Goal: Information Seeking & Learning: Understand process/instructions

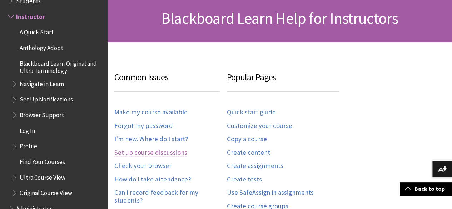
scroll to position [143, 0]
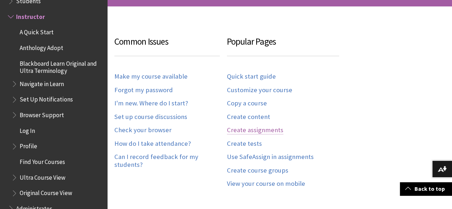
click at [261, 128] on link "Create assignments" at bounding box center [255, 130] width 56 height 8
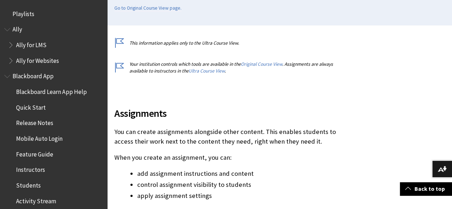
scroll to position [250, 0]
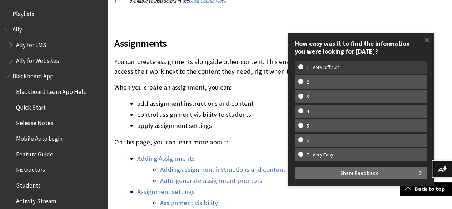
click at [317, 67] on w-span "1 - Very Difficult" at bounding box center [322, 67] width 49 height 6
click at [303, 67] on input "1 - Very Difficult" at bounding box center [300, 66] width 5 height 5
radio input "true"
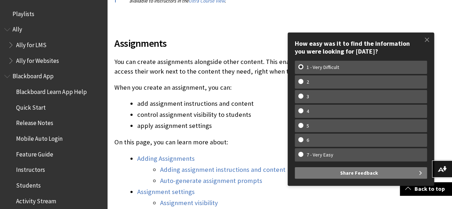
click at [377, 173] on button "Share Feedback" at bounding box center [361, 172] width 132 height 11
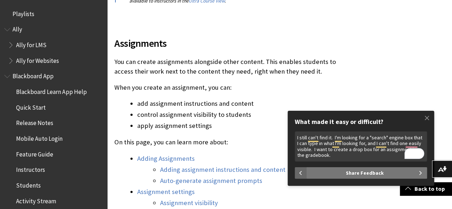
type textarea "I still can't find it. I'm looking for a "search" engine box that I can type in…"
click at [359, 172] on span "Share Feedback" at bounding box center [365, 172] width 38 height 11
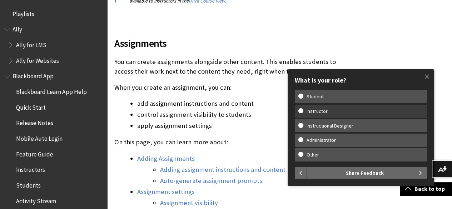
click at [321, 112] on w-span "Instructor" at bounding box center [316, 111] width 37 height 6
click at [303, 112] on input "Instructor" at bounding box center [300, 110] width 5 height 5
radio input "true"
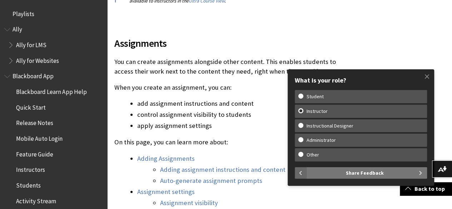
click at [347, 172] on span "Share Feedback" at bounding box center [365, 172] width 38 height 11
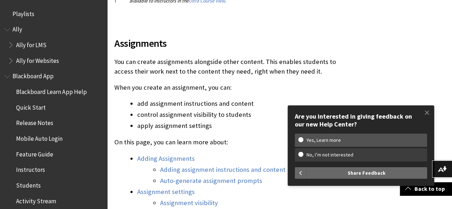
click at [302, 156] on w-span "No, I’m not interested" at bounding box center [360, 155] width 125 height 6
click at [302, 156] on input "No, I’m not interested" at bounding box center [300, 154] width 5 height 5
radio input "true"
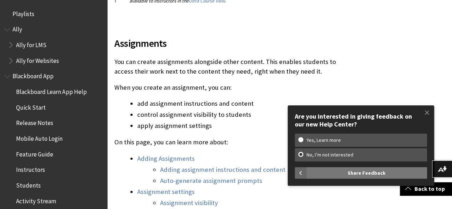
click at [379, 173] on span "Share Feedback" at bounding box center [366, 172] width 38 height 11
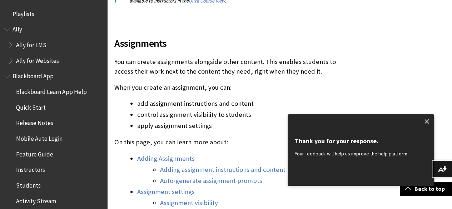
click at [425, 122] on span at bounding box center [426, 121] width 15 height 15
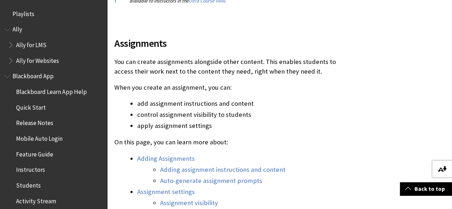
click at [443, 170] on img at bounding box center [441, 169] width 9 height 6
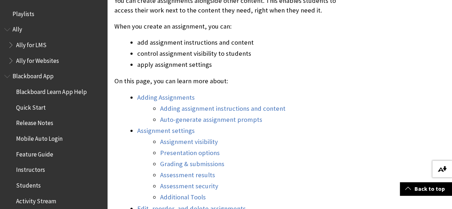
scroll to position [321, 0]
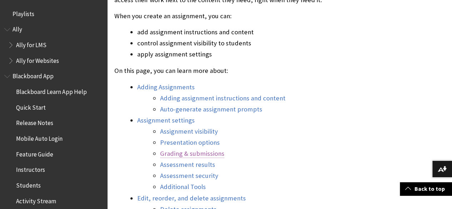
click at [206, 153] on link "Grading & submissions" at bounding box center [192, 153] width 64 height 9
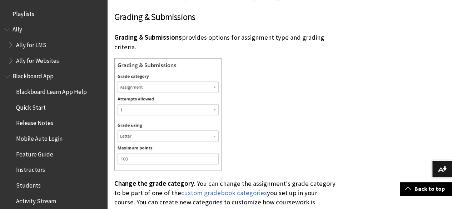
click at [145, 81] on img at bounding box center [167, 114] width 107 height 112
click at [146, 77] on img at bounding box center [167, 114] width 107 height 112
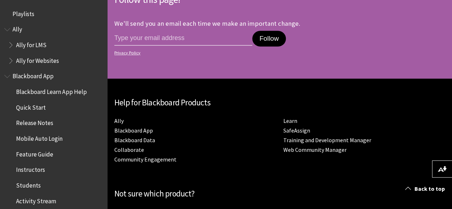
scroll to position [7060, 0]
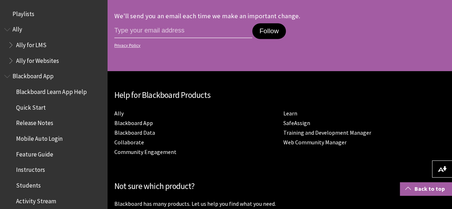
click at [420, 190] on link "Back to top" at bounding box center [426, 188] width 52 height 13
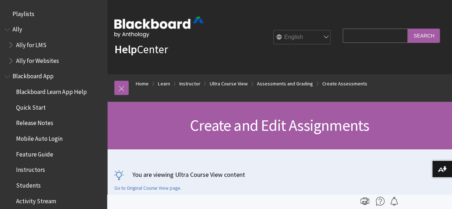
click at [371, 36] on input "Search Query" at bounding box center [374, 36] width 65 height 14
click at [407, 29] on input "Search" at bounding box center [423, 36] width 32 height 14
click at [365, 37] on input "Creating an assignement dropbox" at bounding box center [374, 36] width 65 height 14
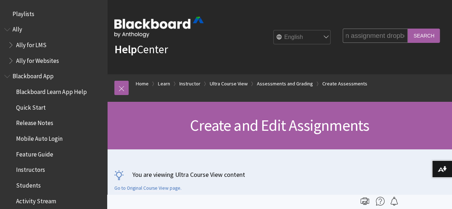
type input "Creating an assignment dropbox"
click at [422, 41] on input "Search" at bounding box center [423, 36] width 32 height 14
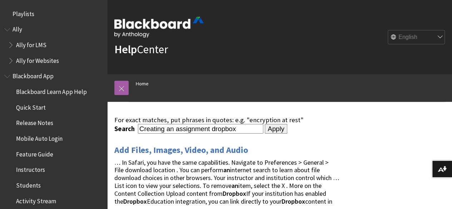
click at [211, 129] on input "Creating an assignment dropbox" at bounding box center [200, 129] width 125 height 10
type input "Creating a dropbox"
click at [265, 124] on input "Apply" at bounding box center [276, 129] width 22 height 10
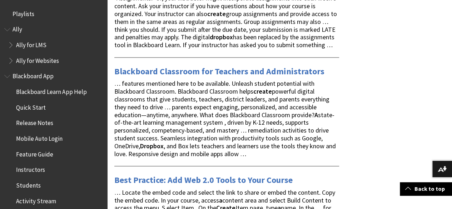
scroll to position [714, 0]
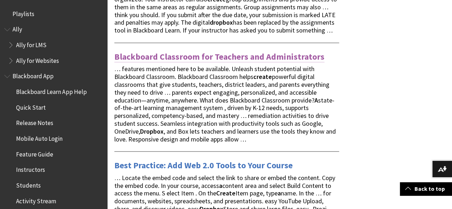
click at [180, 62] on link "Blackboard Classroom for Teachers and Administrators" at bounding box center [219, 56] width 210 height 11
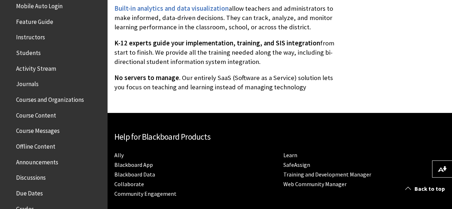
scroll to position [179, 0]
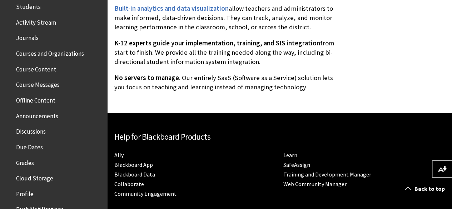
click at [34, 160] on span "Grades" at bounding box center [55, 163] width 95 height 12
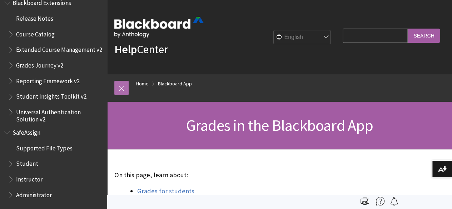
click at [120, 88] on link at bounding box center [121, 88] width 14 height 14
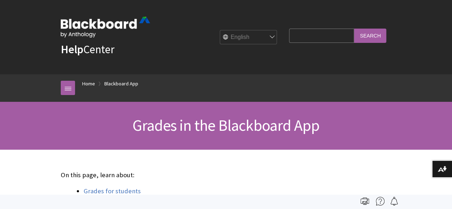
click at [322, 39] on input "Search Query" at bounding box center [321, 36] width 65 height 14
type input "Creating a dropbox"
click at [373, 37] on input "Search" at bounding box center [370, 36] width 32 height 14
click at [324, 31] on input "Creating a dropbox" at bounding box center [321, 36] width 65 height 14
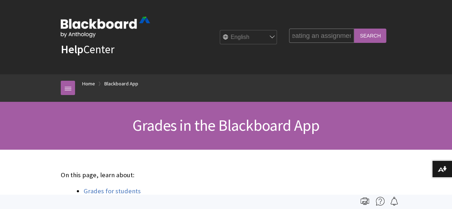
scroll to position [0, 11]
type input "Creating an assignment dropbox"
click at [354, 29] on input "Search" at bounding box center [370, 36] width 32 height 14
click at [383, 34] on input "Search" at bounding box center [370, 36] width 32 height 14
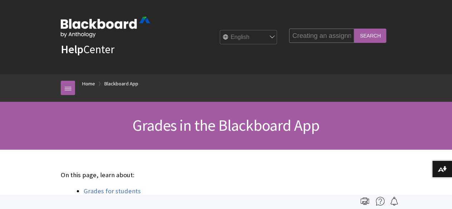
scroll to position [0, 31]
drag, startPoint x: 343, startPoint y: 32, endPoint x: 422, endPoint y: 35, distance: 79.3
click at [422, 35] on div "Help Center English عربية Català Cymraeg Deutsch Español Suomi Français עברית I…" at bounding box center [226, 37] width 452 height 74
click at [329, 37] on input "Creating an assignment dropbox" at bounding box center [321, 36] width 65 height 14
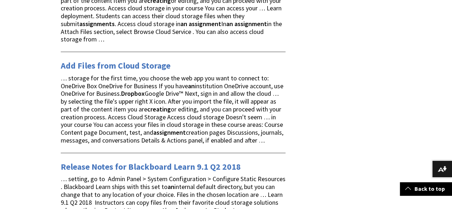
scroll to position [750, 0]
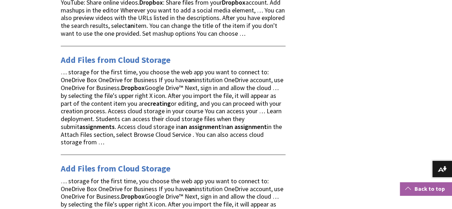
click at [409, 188] on span at bounding box center [408, 188] width 6 height 6
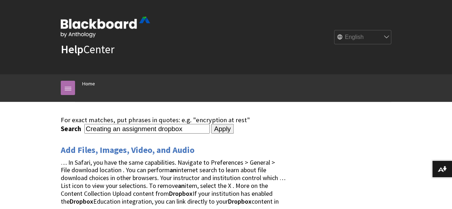
click at [69, 82] on link at bounding box center [68, 88] width 14 height 14
